Goal: Task Accomplishment & Management: Manage account settings

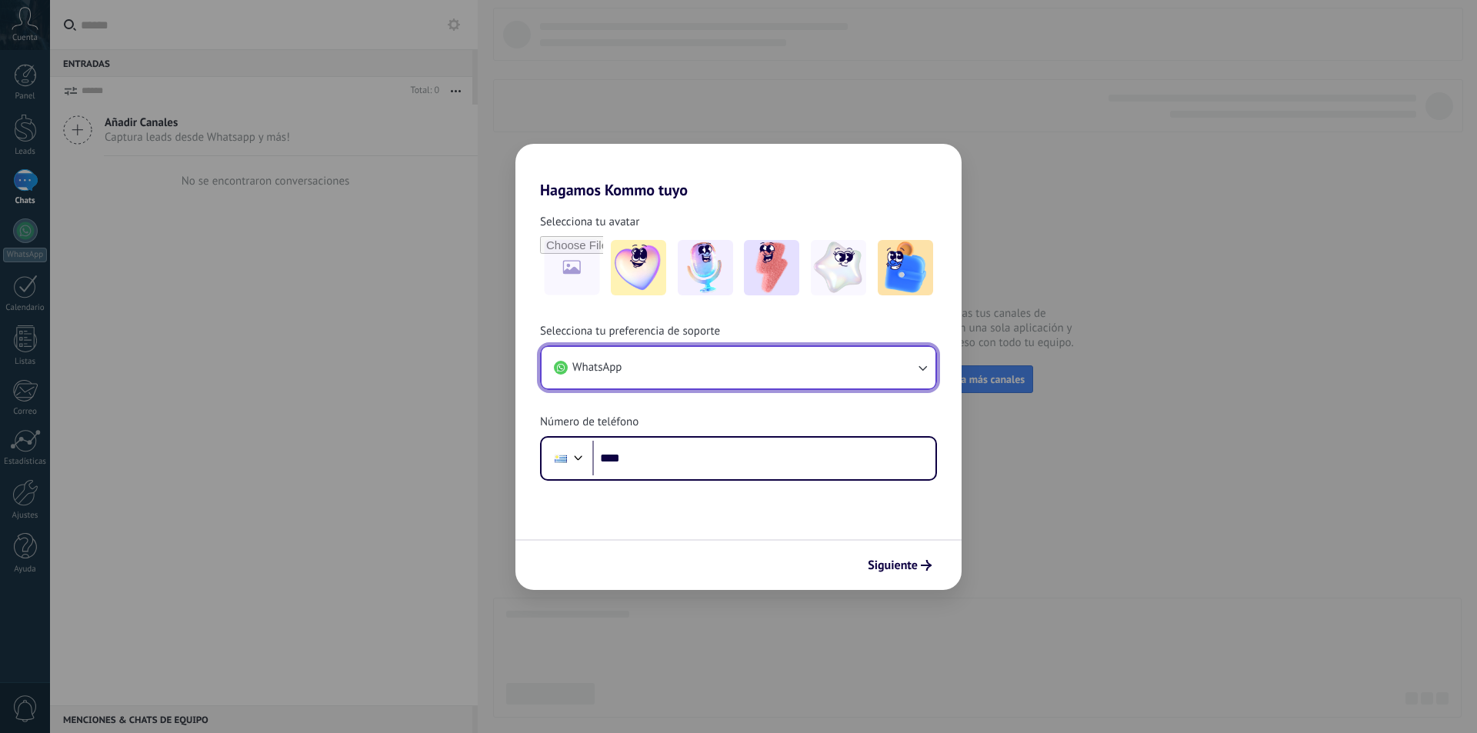
click at [696, 370] on button "WhatsApp" at bounding box center [739, 368] width 394 height 42
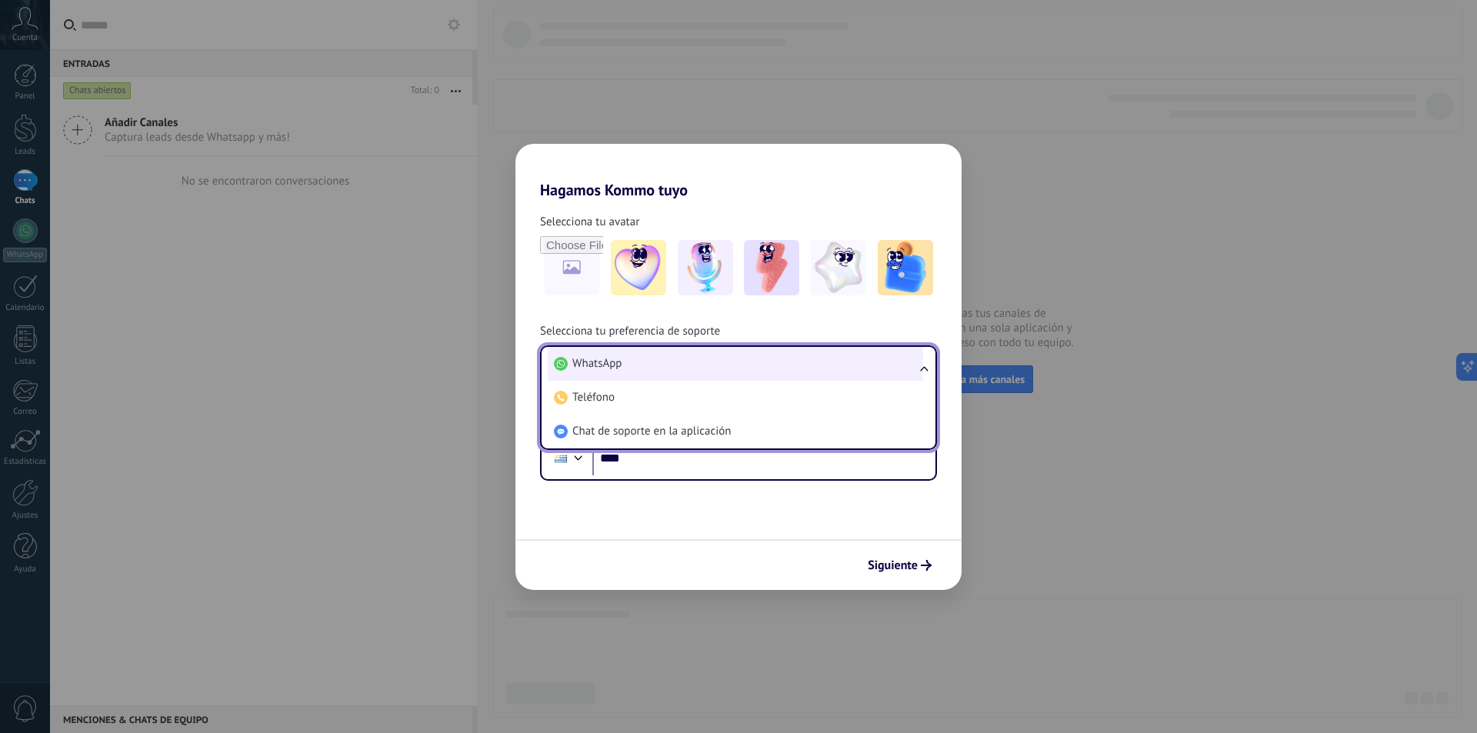
click at [696, 370] on li "WhatsApp" at bounding box center [735, 364] width 375 height 34
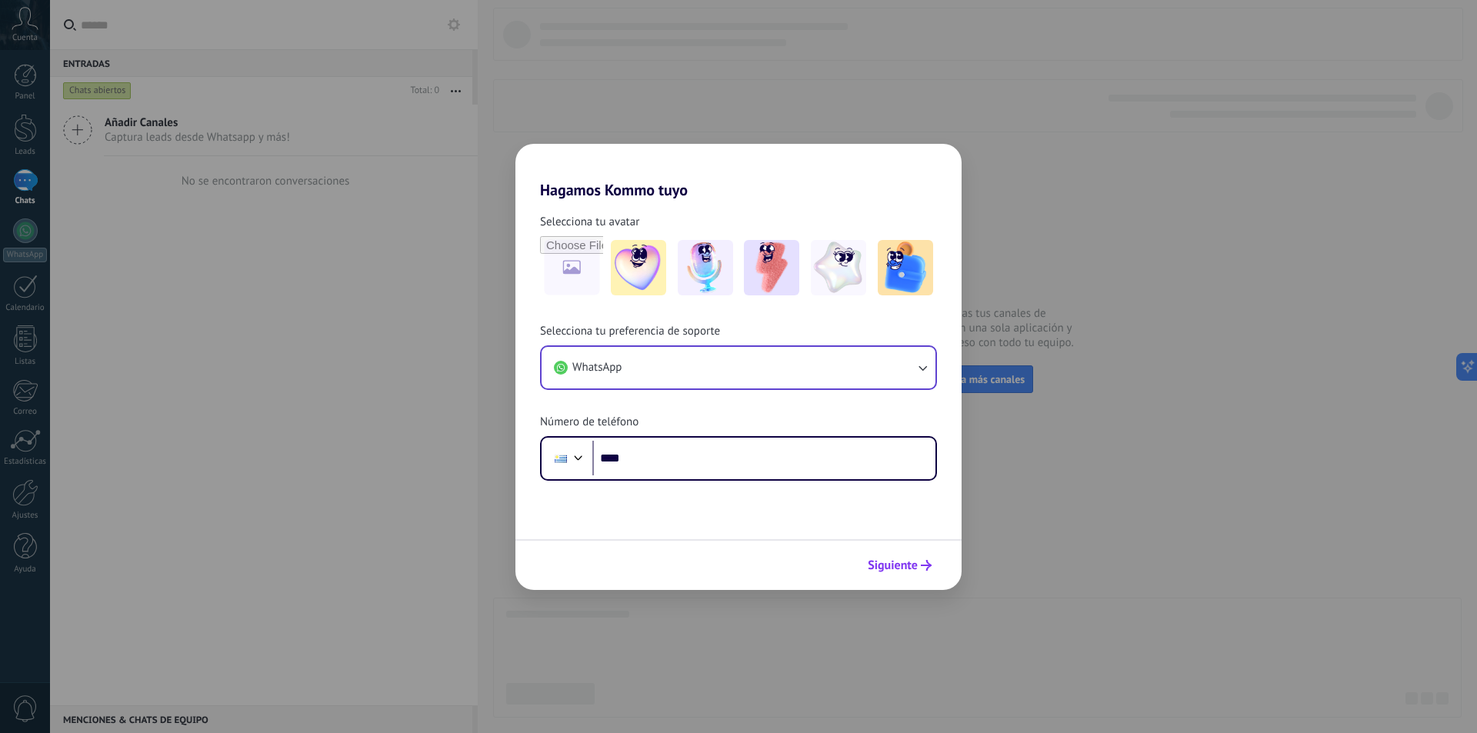
click at [896, 555] on button "Siguiente" at bounding box center [900, 565] width 78 height 26
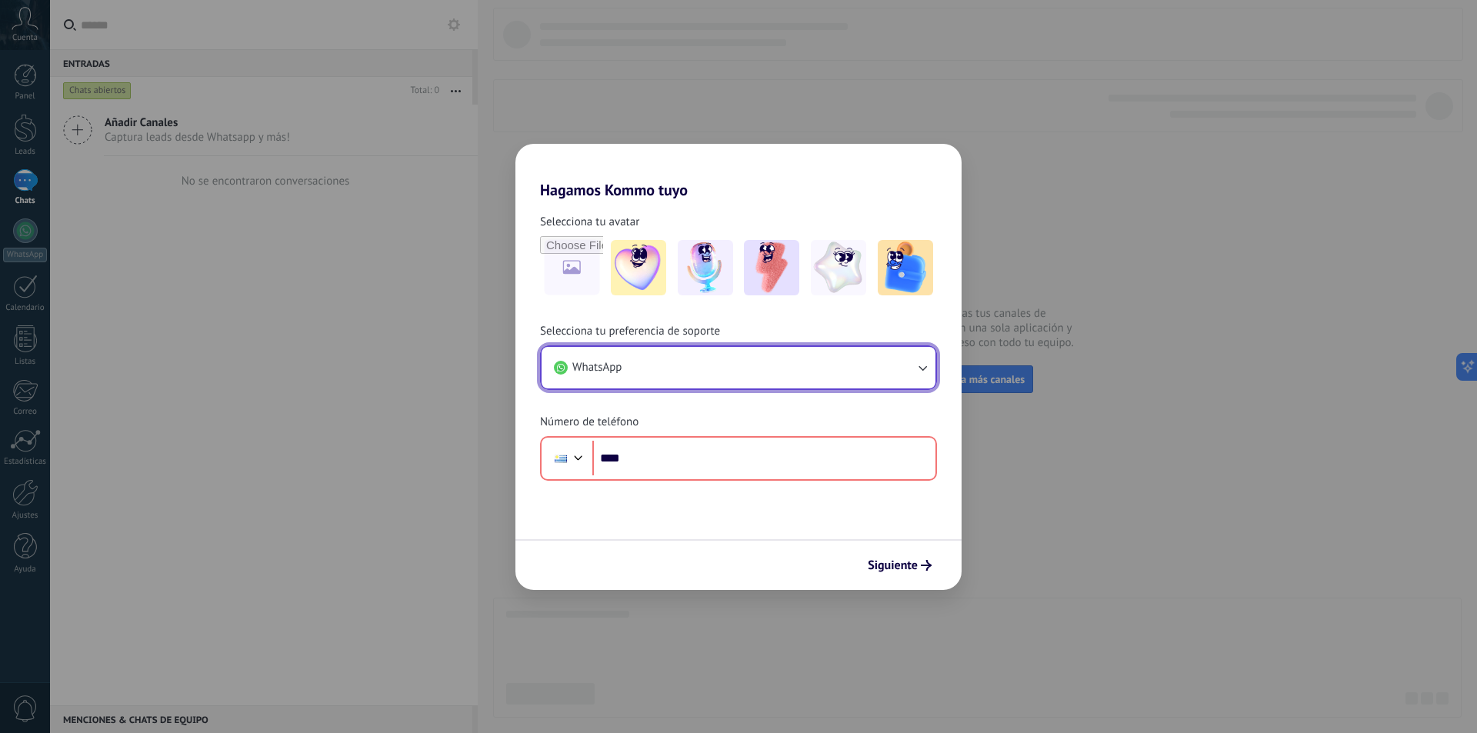
click at [698, 382] on button "WhatsApp" at bounding box center [739, 368] width 394 height 42
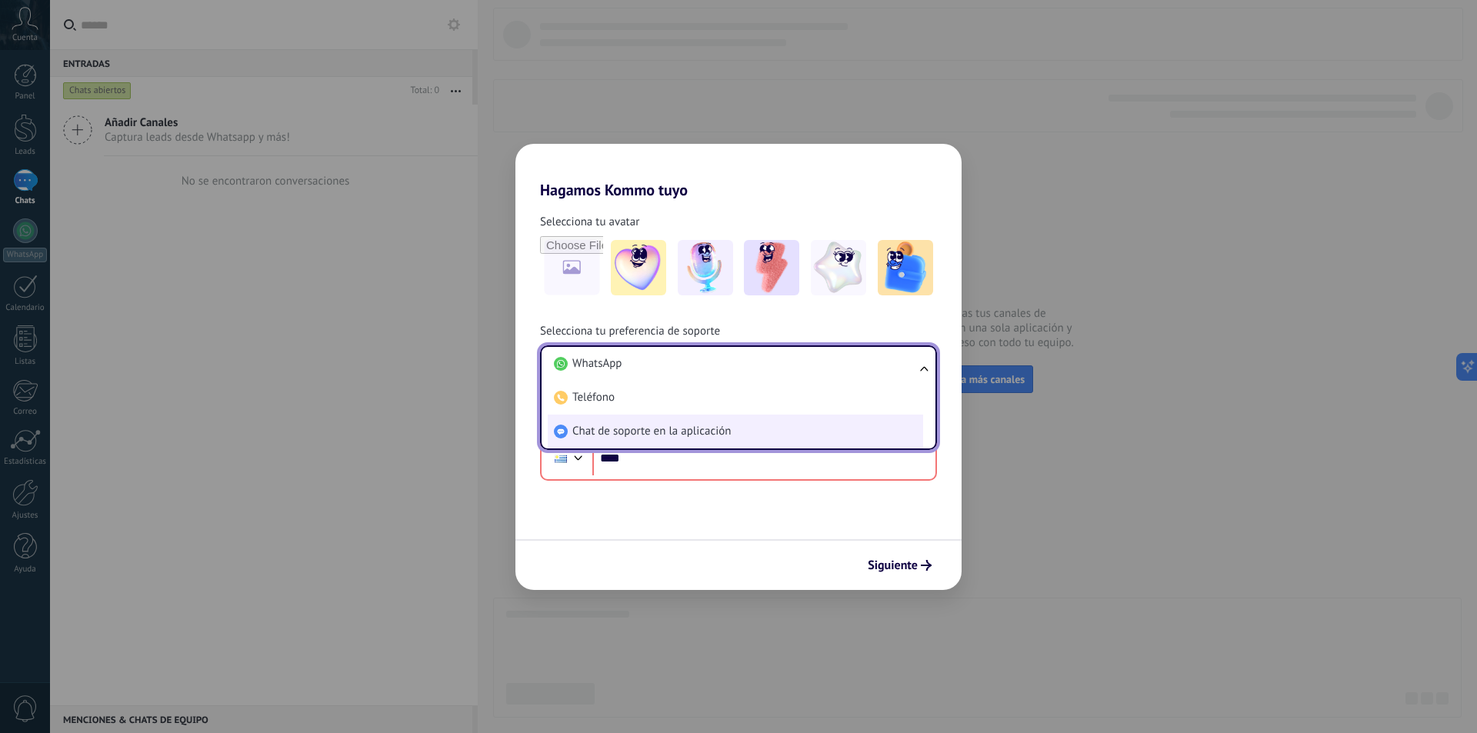
click at [683, 425] on span "Chat de soporte en la aplicación" at bounding box center [651, 431] width 159 height 15
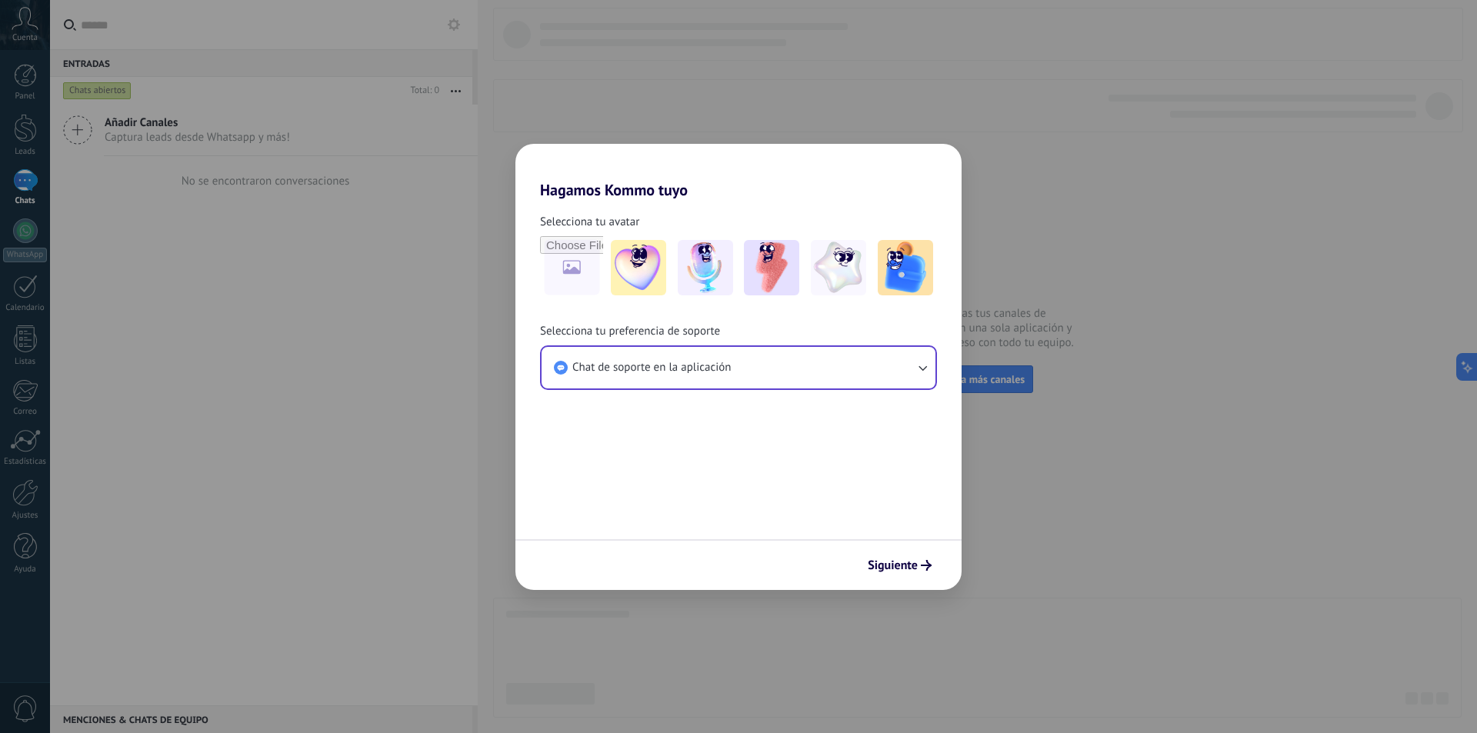
click at [909, 566] on span "Siguiente" at bounding box center [893, 565] width 50 height 11
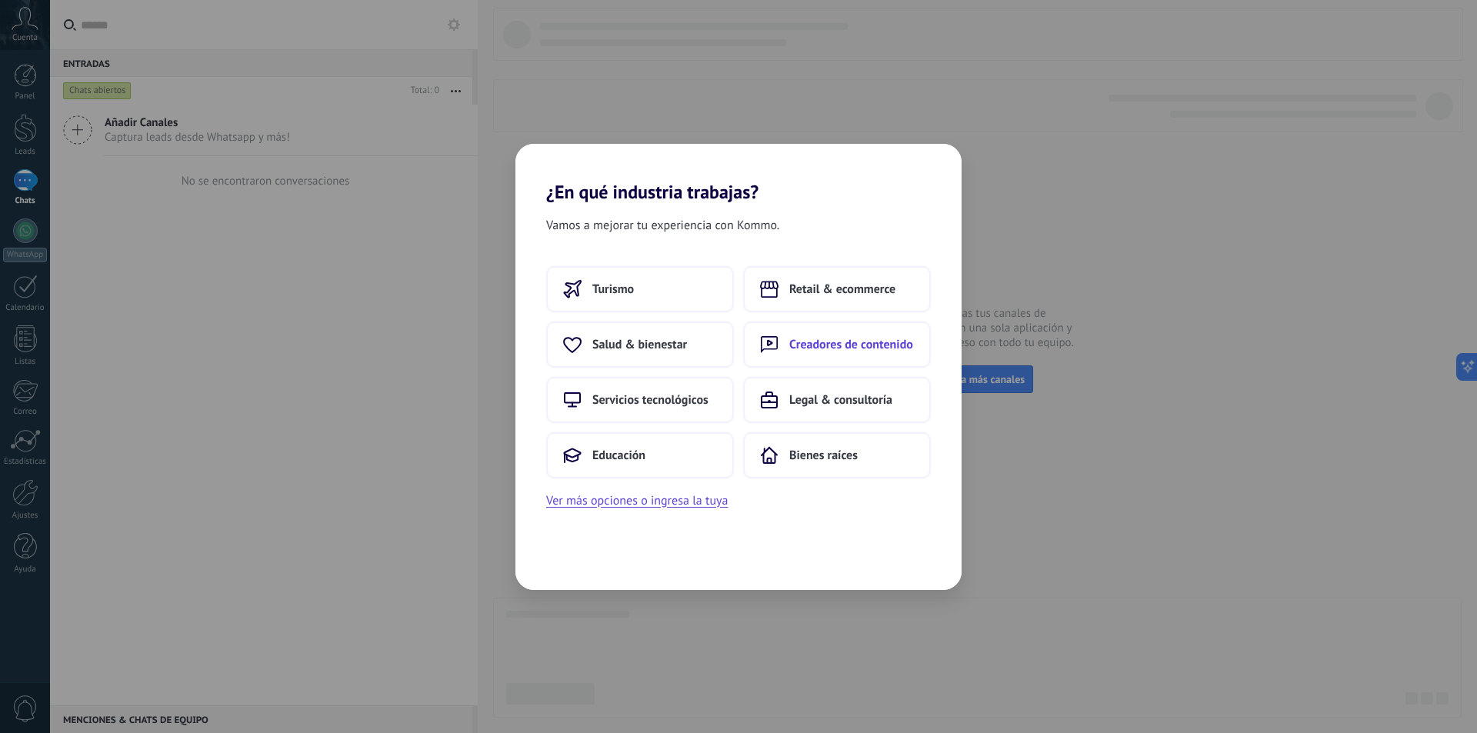
click at [805, 335] on button "Creadores de contenido" at bounding box center [837, 345] width 188 height 46
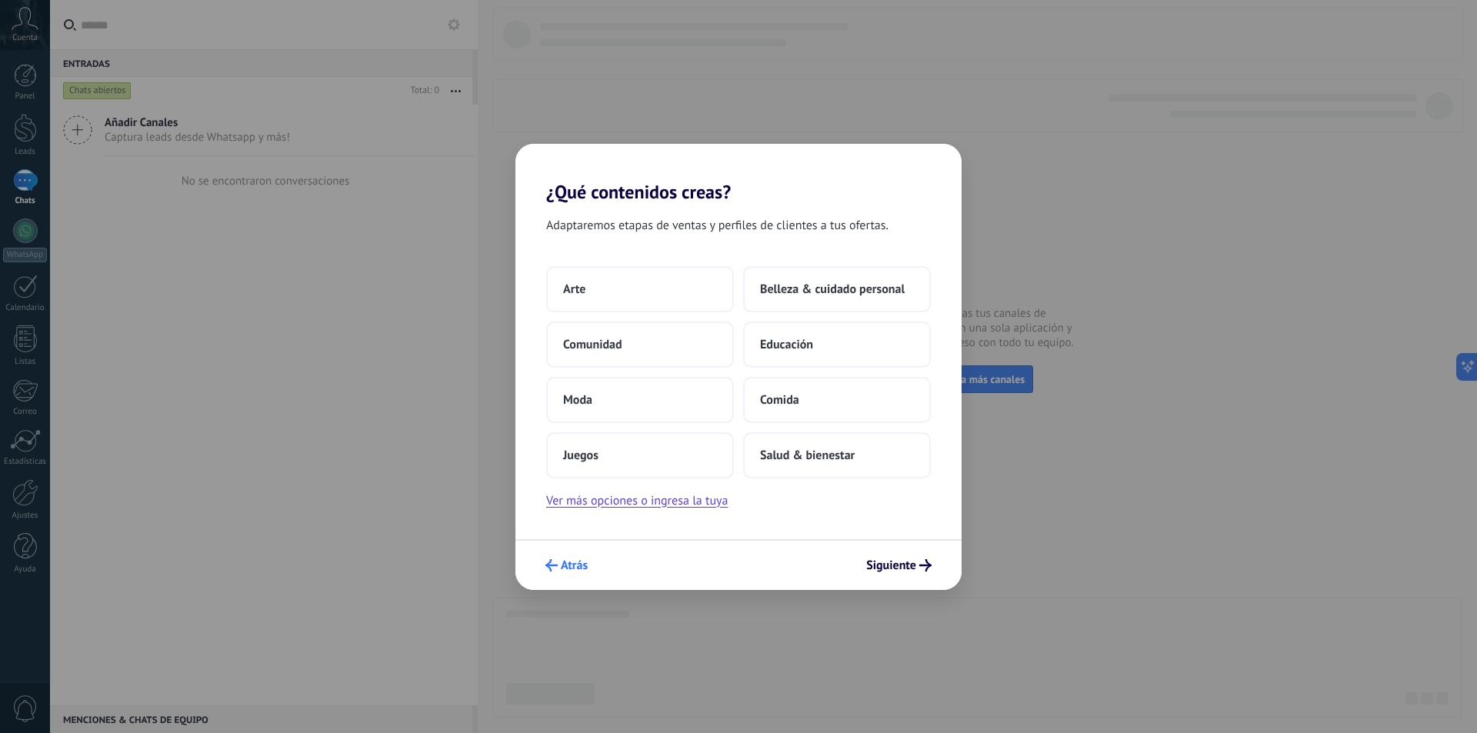
click at [579, 576] on button "Atrás" at bounding box center [567, 565] width 56 height 26
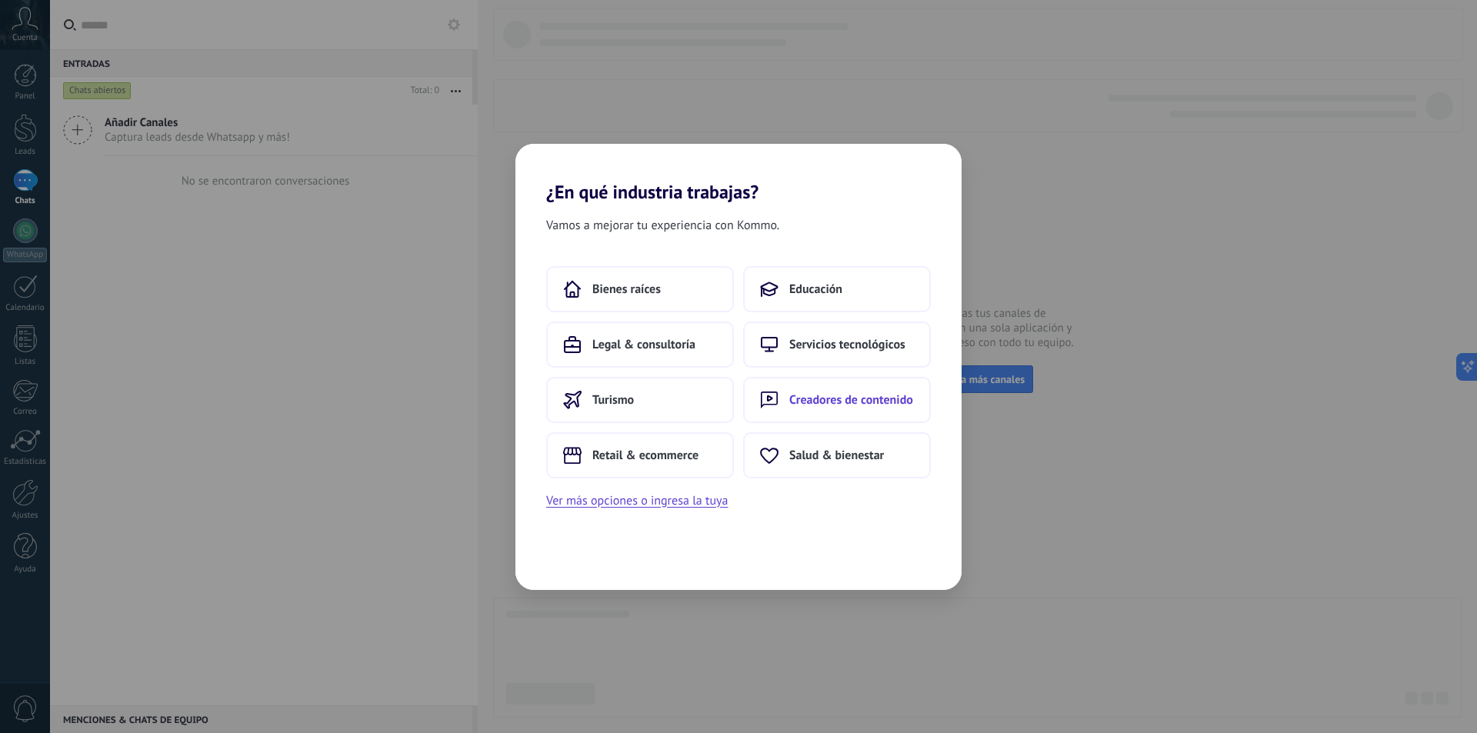
click at [833, 401] on span "Creadores de contenido" at bounding box center [851, 399] width 124 height 15
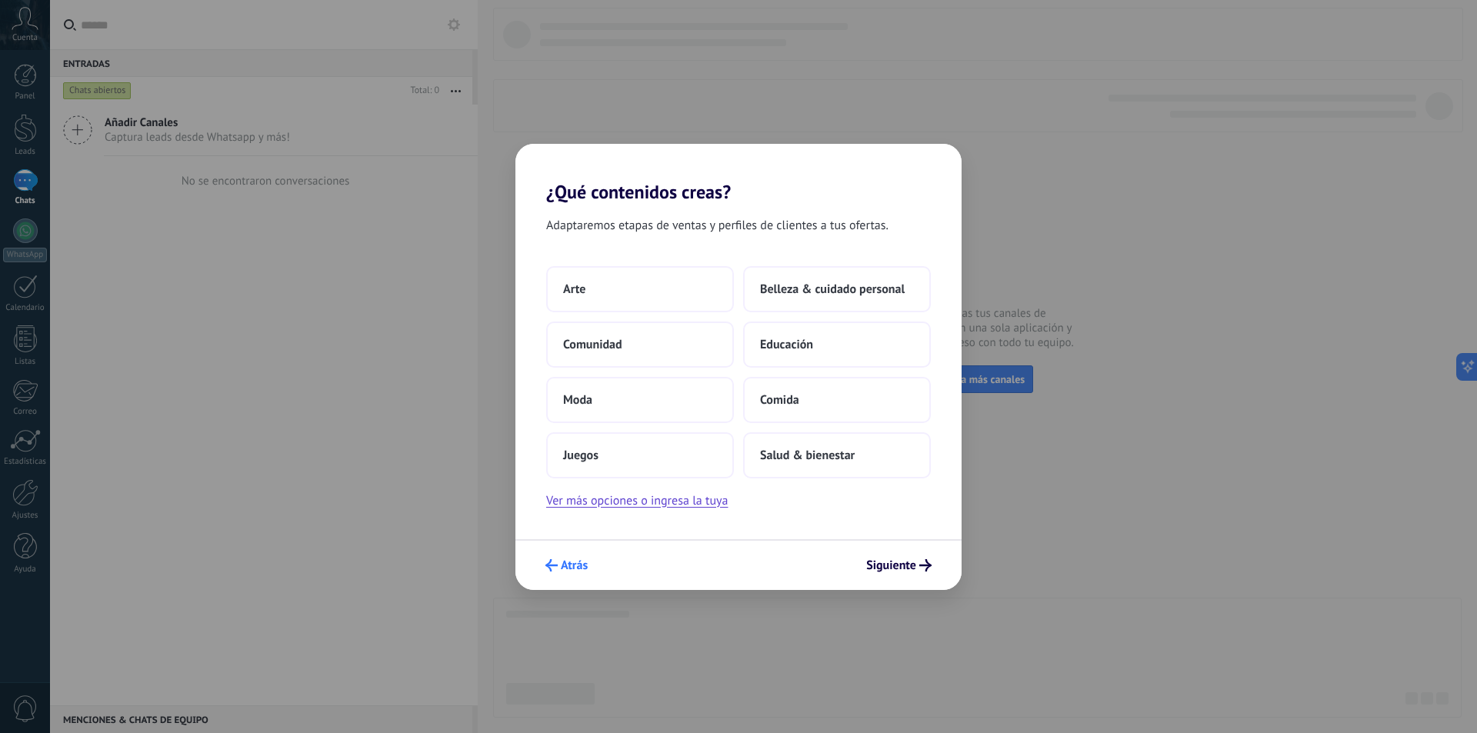
click at [582, 566] on span "Atrás" at bounding box center [574, 565] width 27 height 11
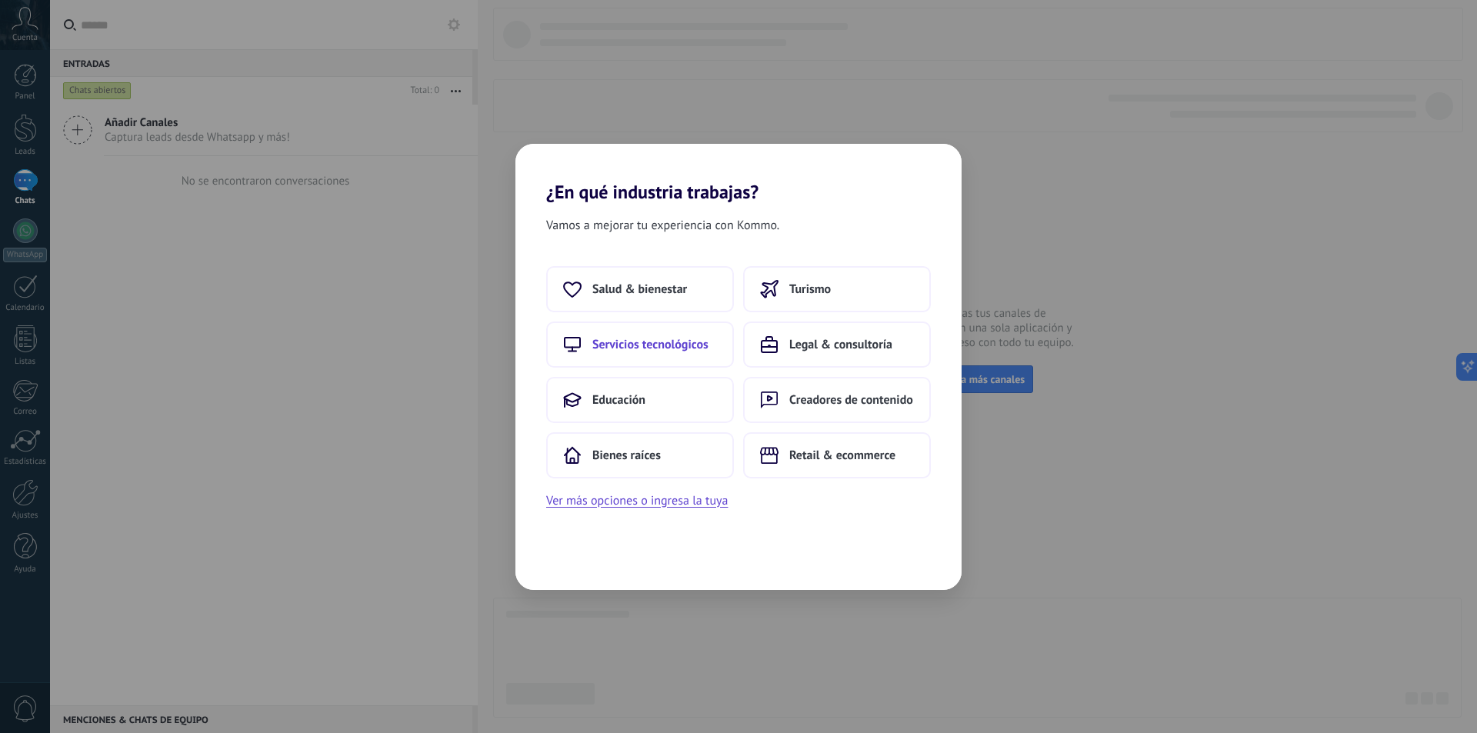
click at [686, 345] on span "Servicios tecnológicos" at bounding box center [650, 344] width 116 height 15
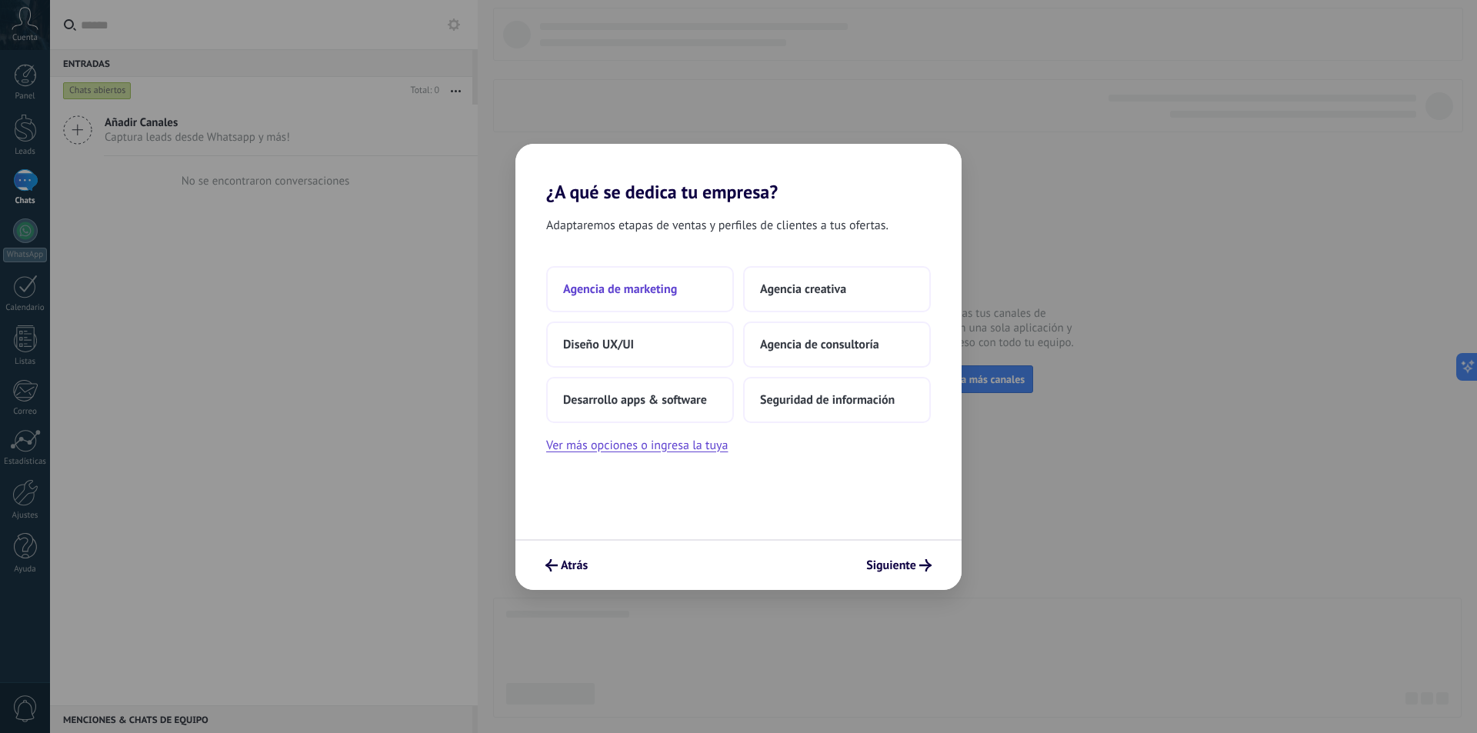
click at [646, 291] on span "Agencia de marketing" at bounding box center [620, 289] width 114 height 15
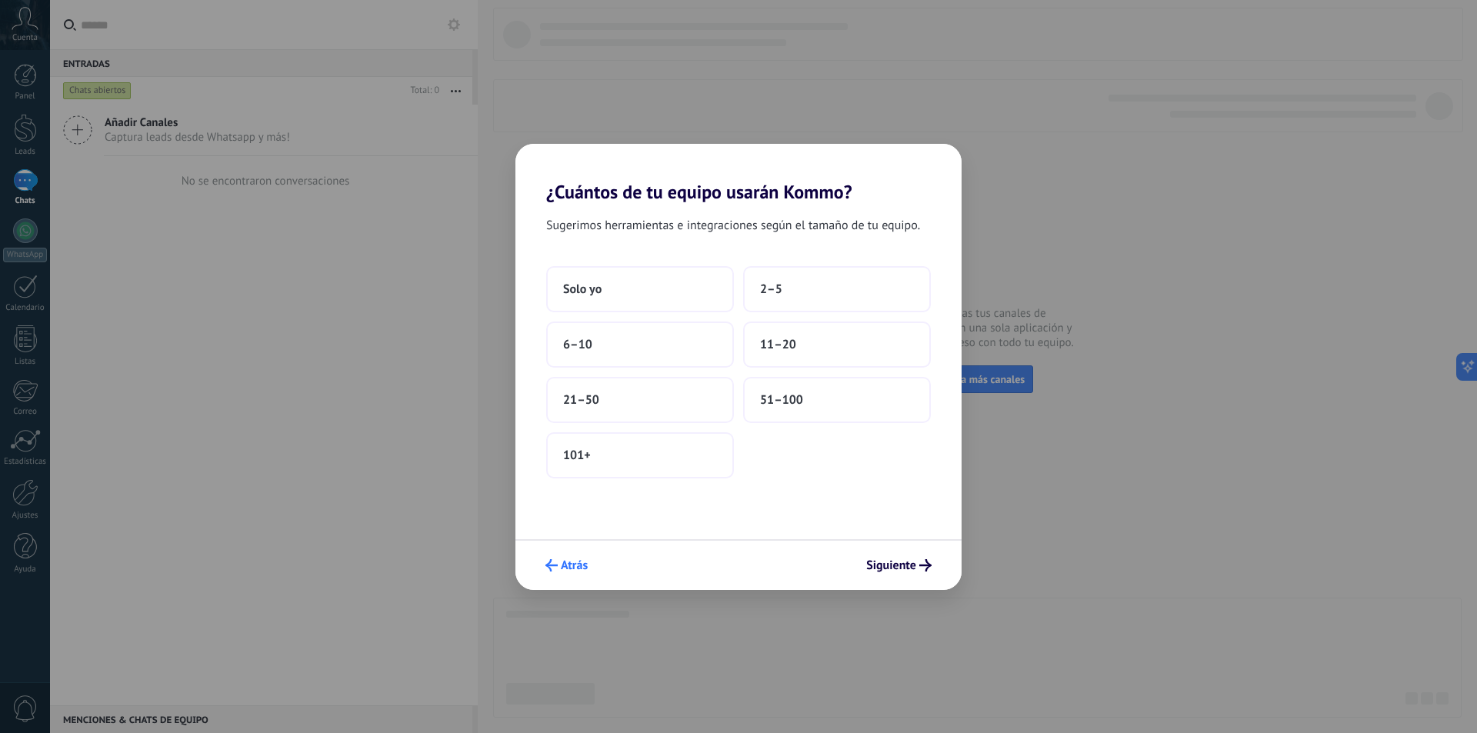
click at [570, 576] on button "Atrás" at bounding box center [567, 565] width 56 height 26
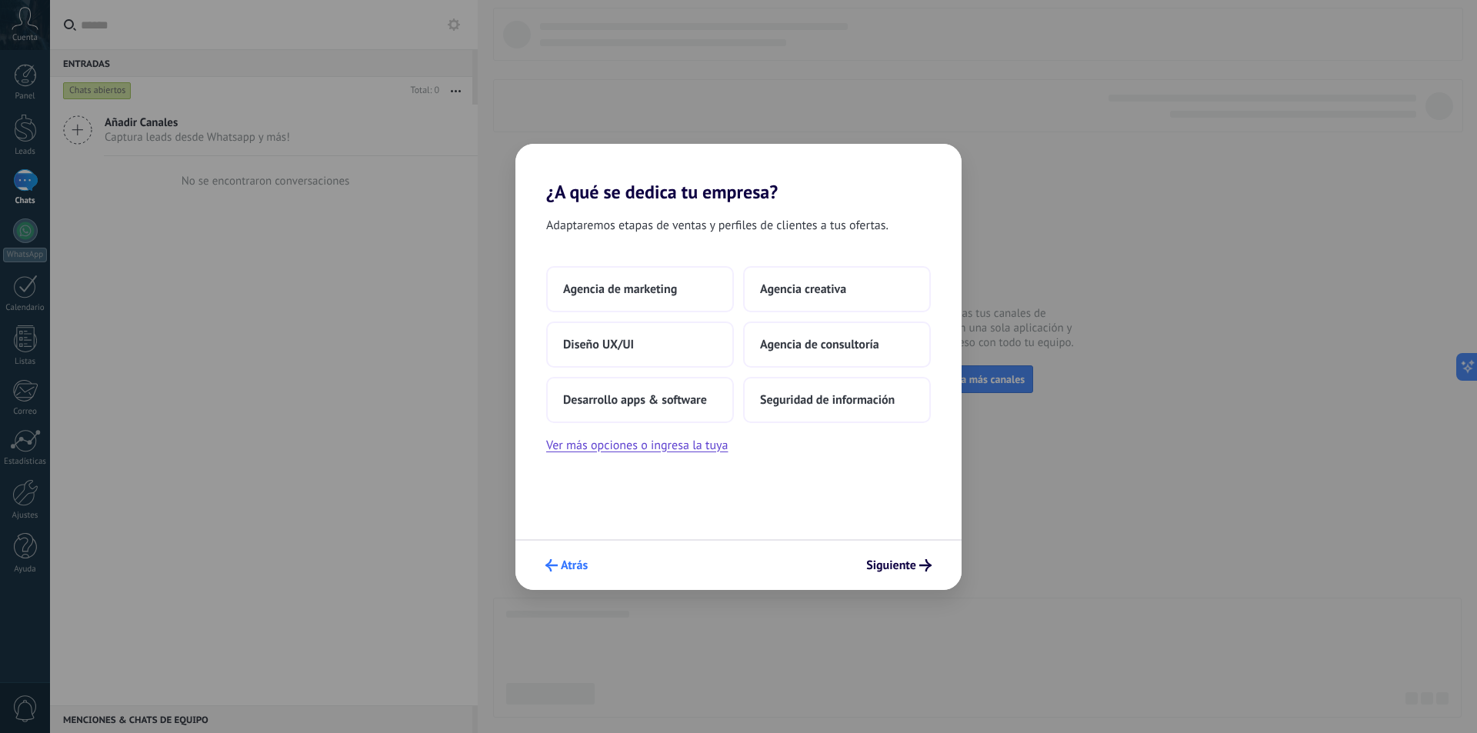
click at [571, 571] on span "Atrás" at bounding box center [574, 565] width 27 height 11
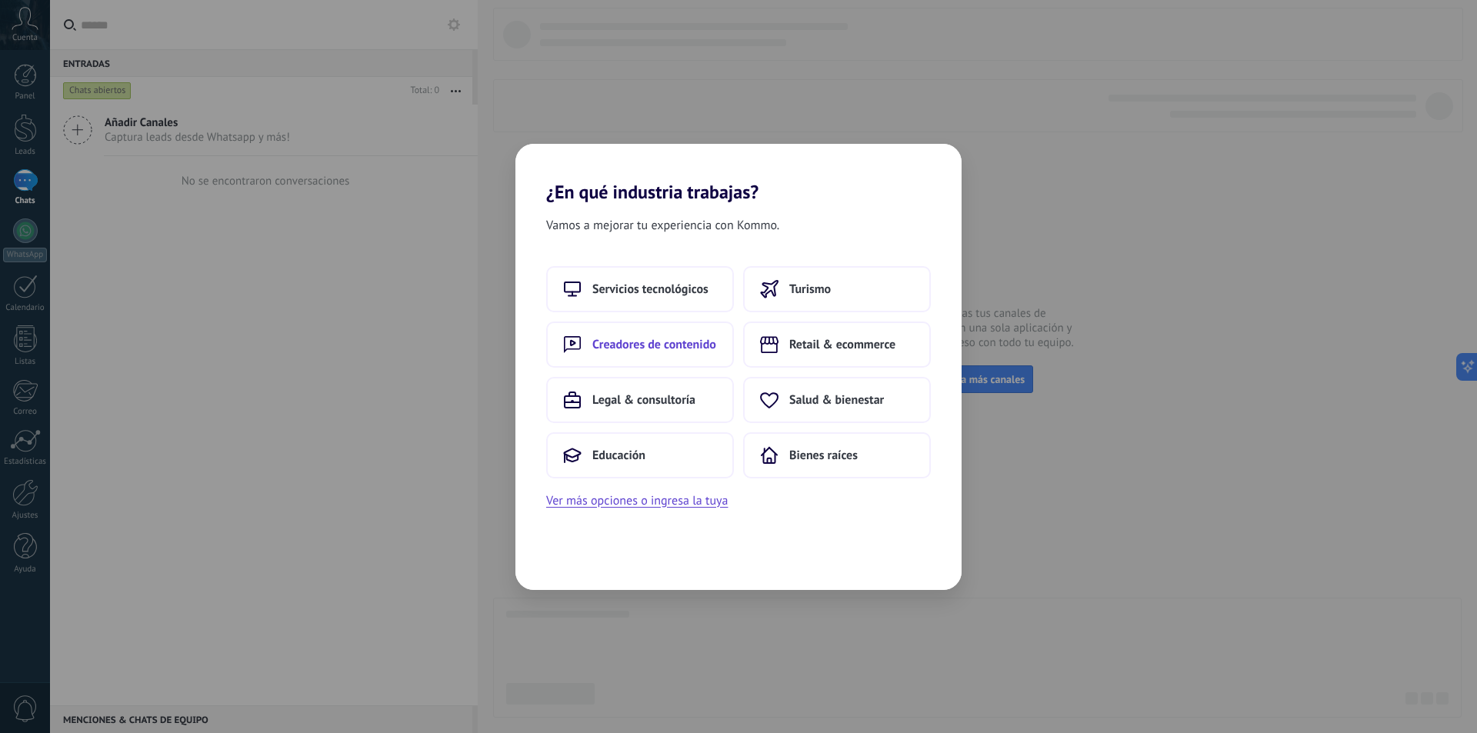
drag, startPoint x: 682, startPoint y: 340, endPoint x: 673, endPoint y: 339, distance: 8.6
click at [673, 339] on span "Creadores de contenido" at bounding box center [654, 344] width 124 height 15
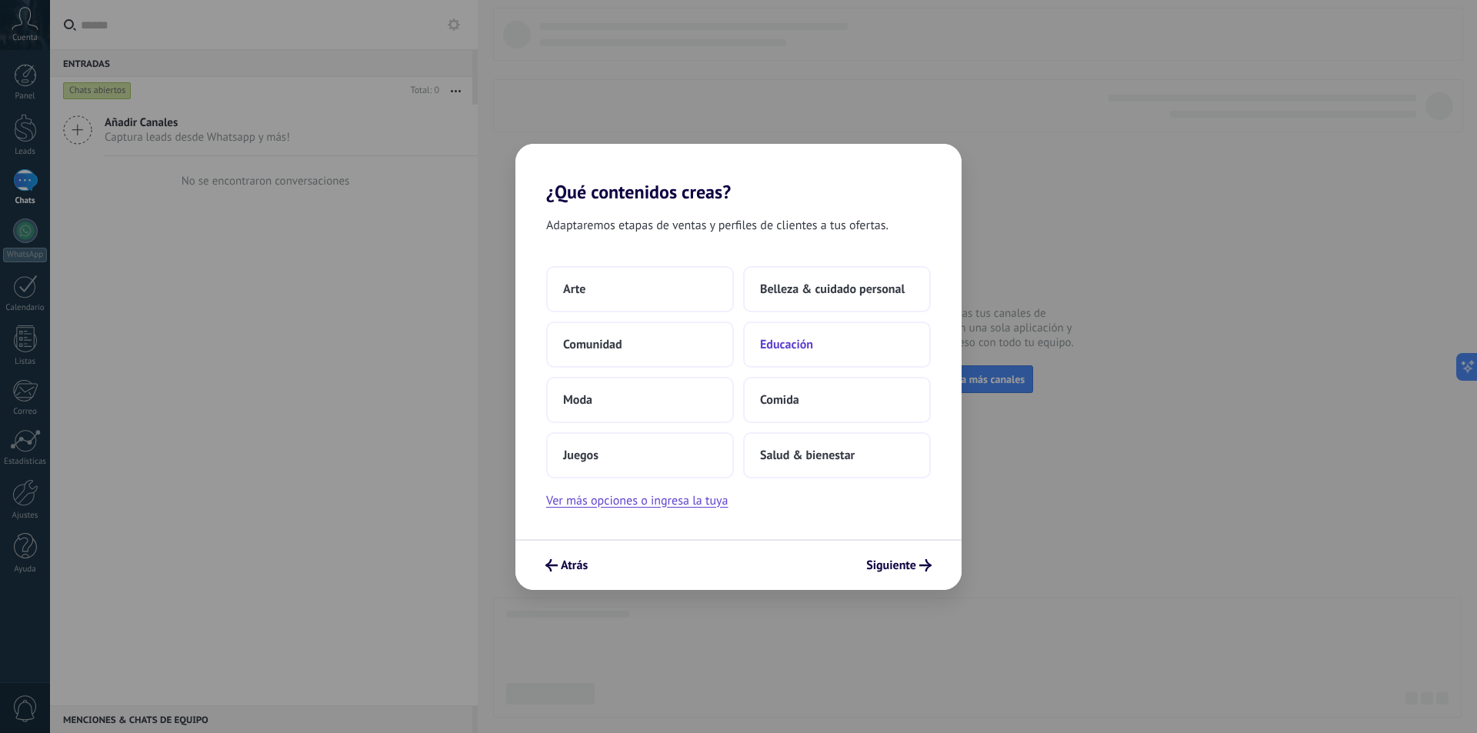
click at [764, 343] on span "Educación" at bounding box center [786, 344] width 53 height 15
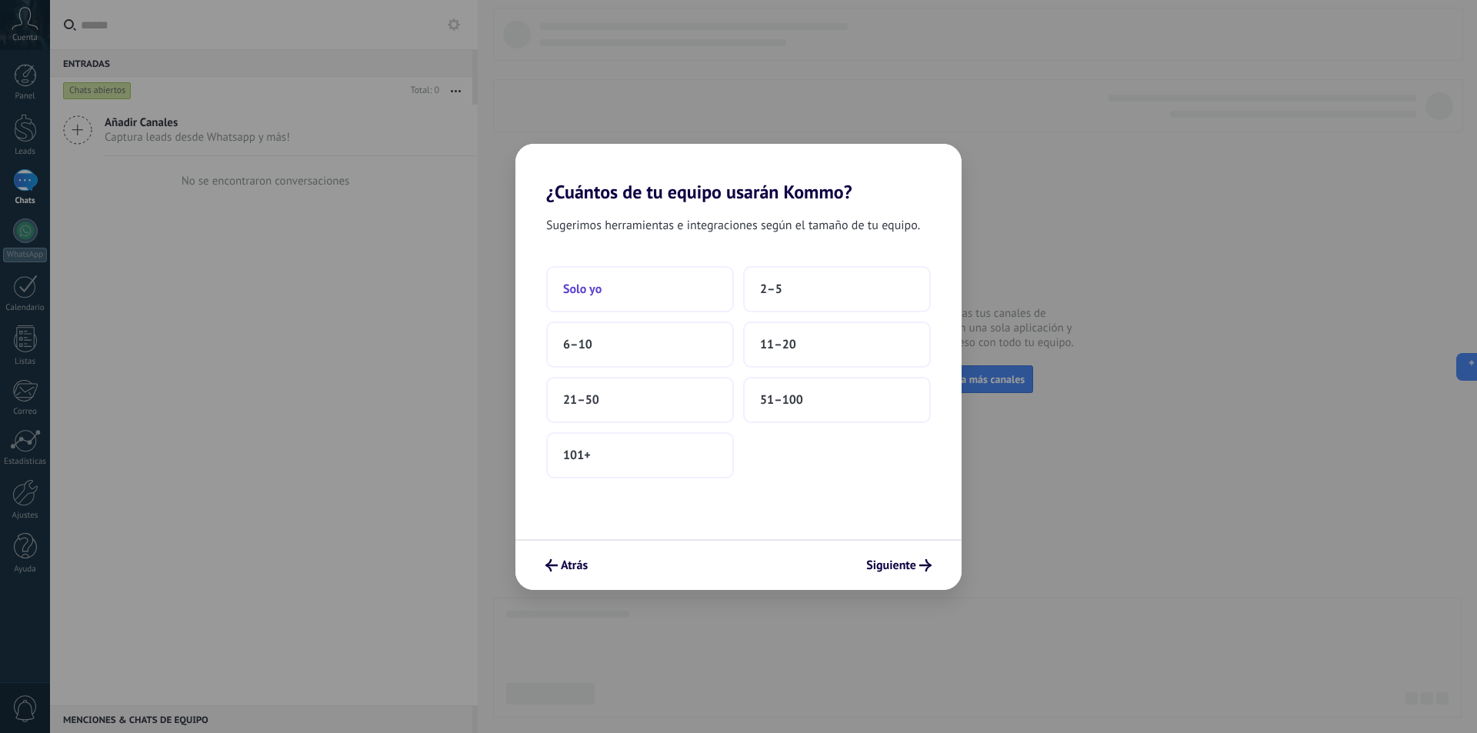
click at [680, 291] on button "Solo yo" at bounding box center [640, 289] width 188 height 46
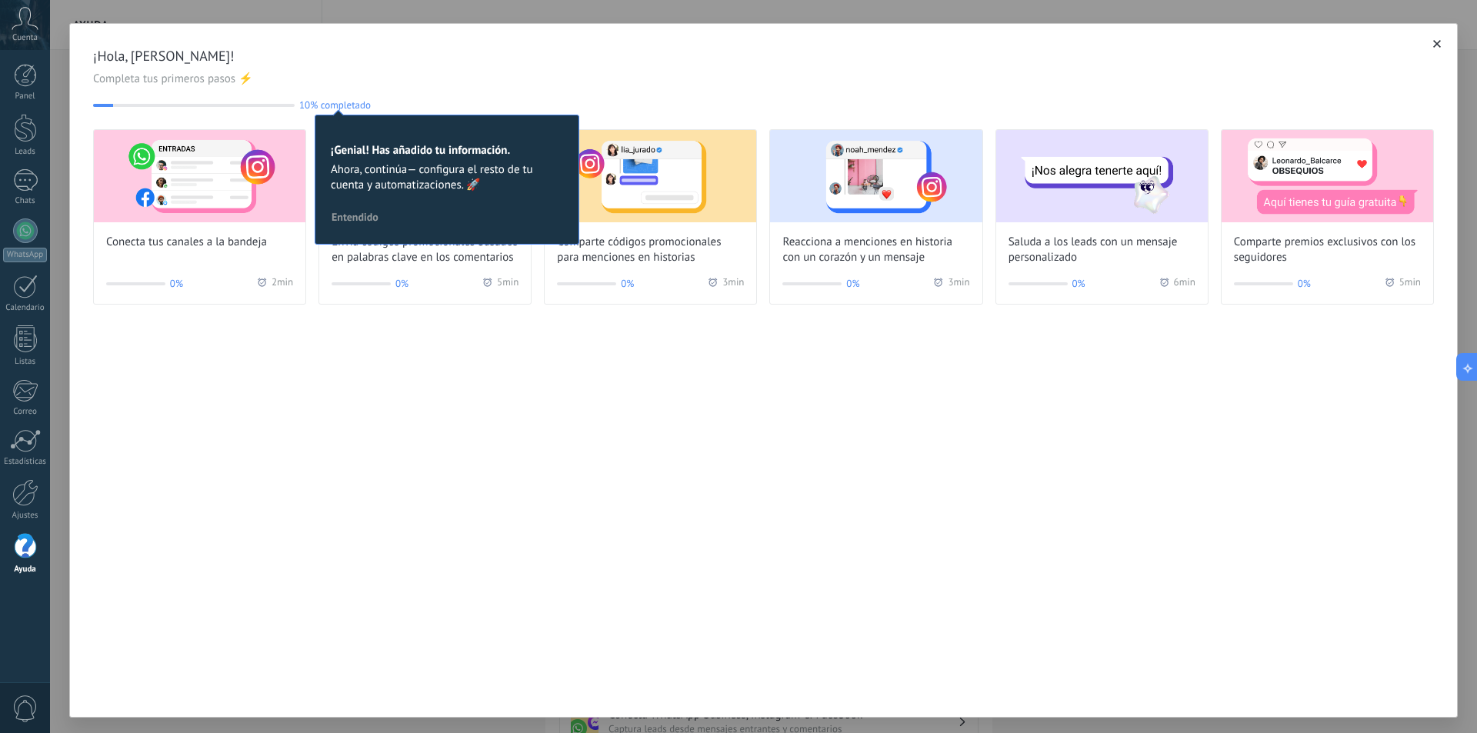
click at [25, 33] on span "Cuenta" at bounding box center [24, 38] width 25 height 10
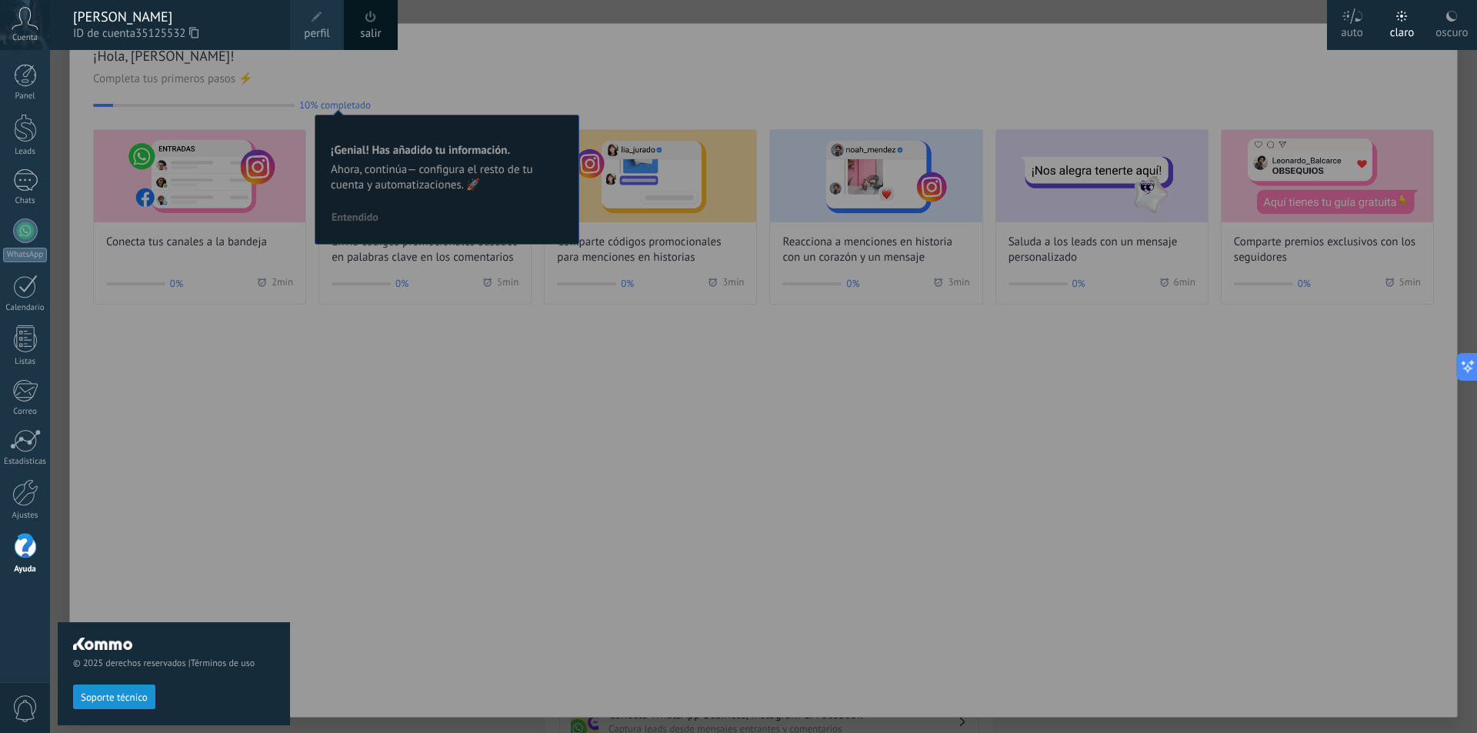
click at [121, 10] on div "[PERSON_NAME]" at bounding box center [174, 16] width 202 height 17
